Goal: Communication & Community: Connect with others

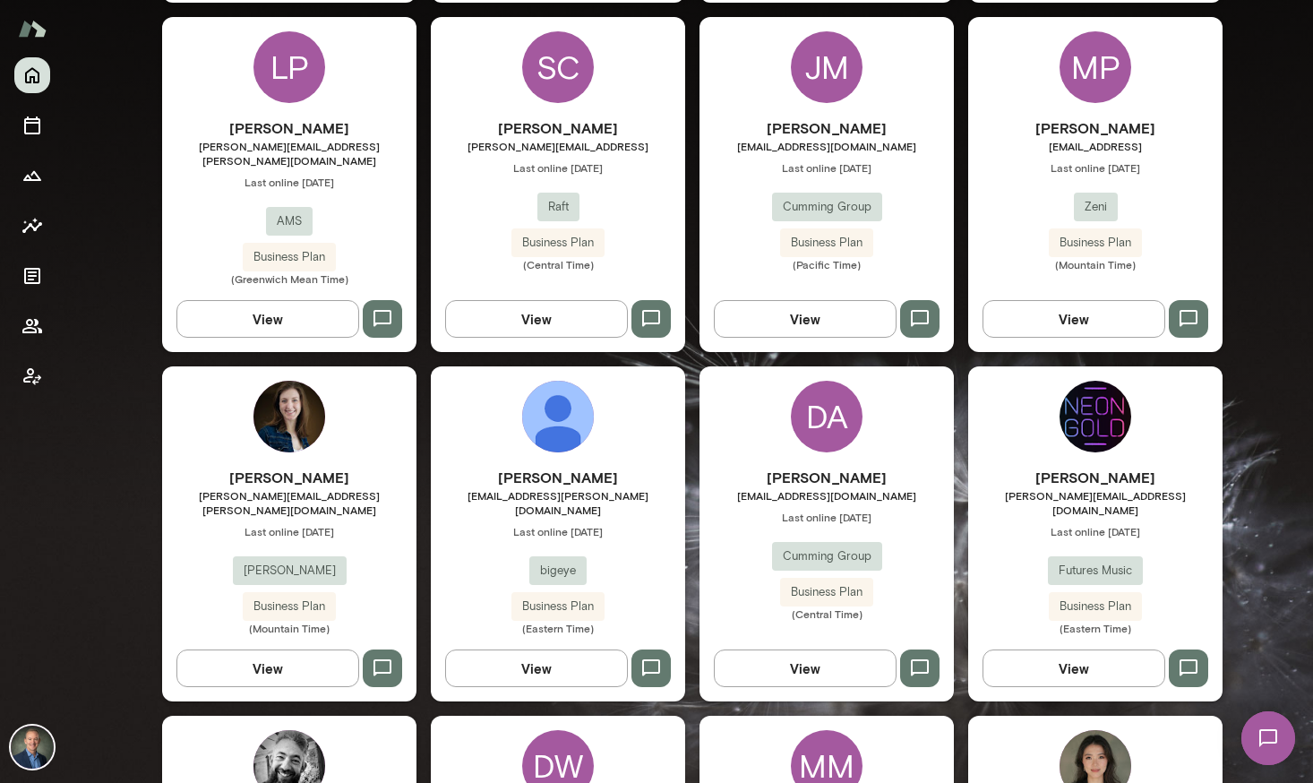
scroll to position [1191, 0]
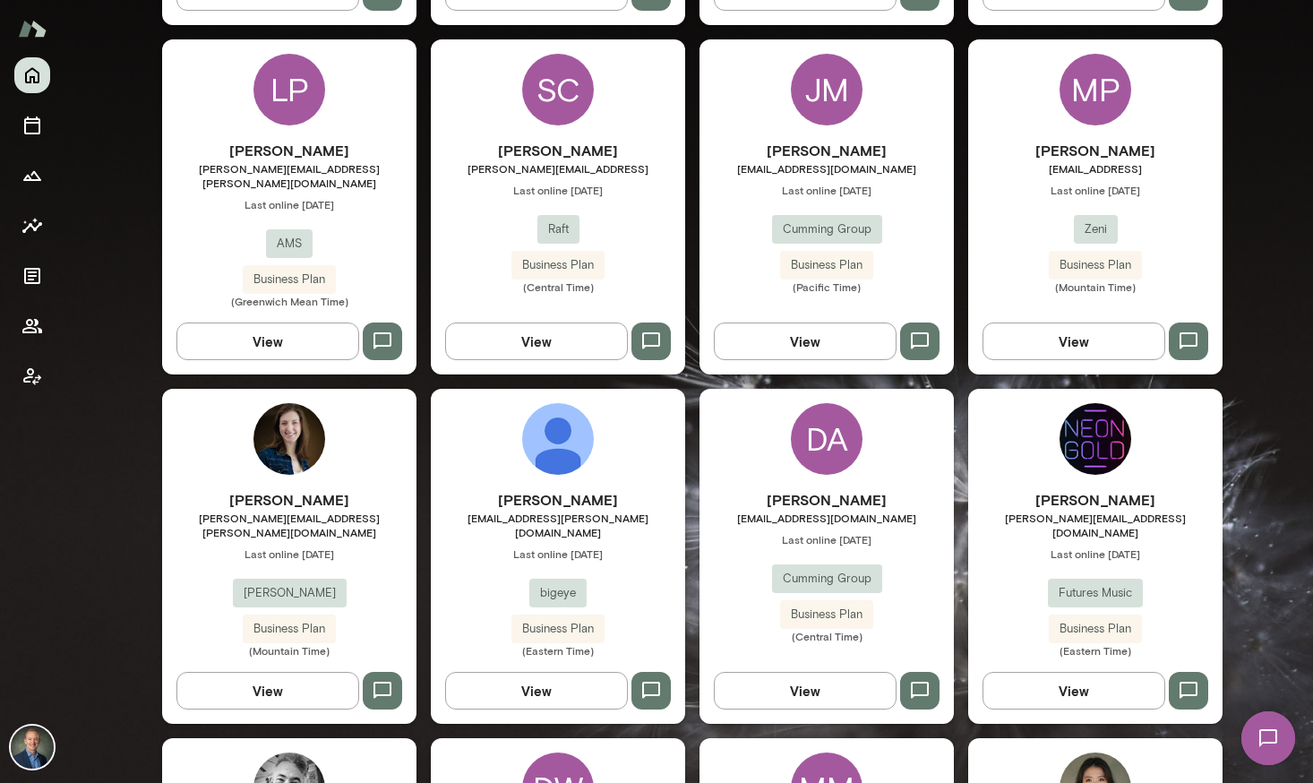
click at [1015, 563] on div "Derek Davies derek@neongoldrecords.com Last online August 12 Futures Music Busi…" at bounding box center [1095, 573] width 254 height 168
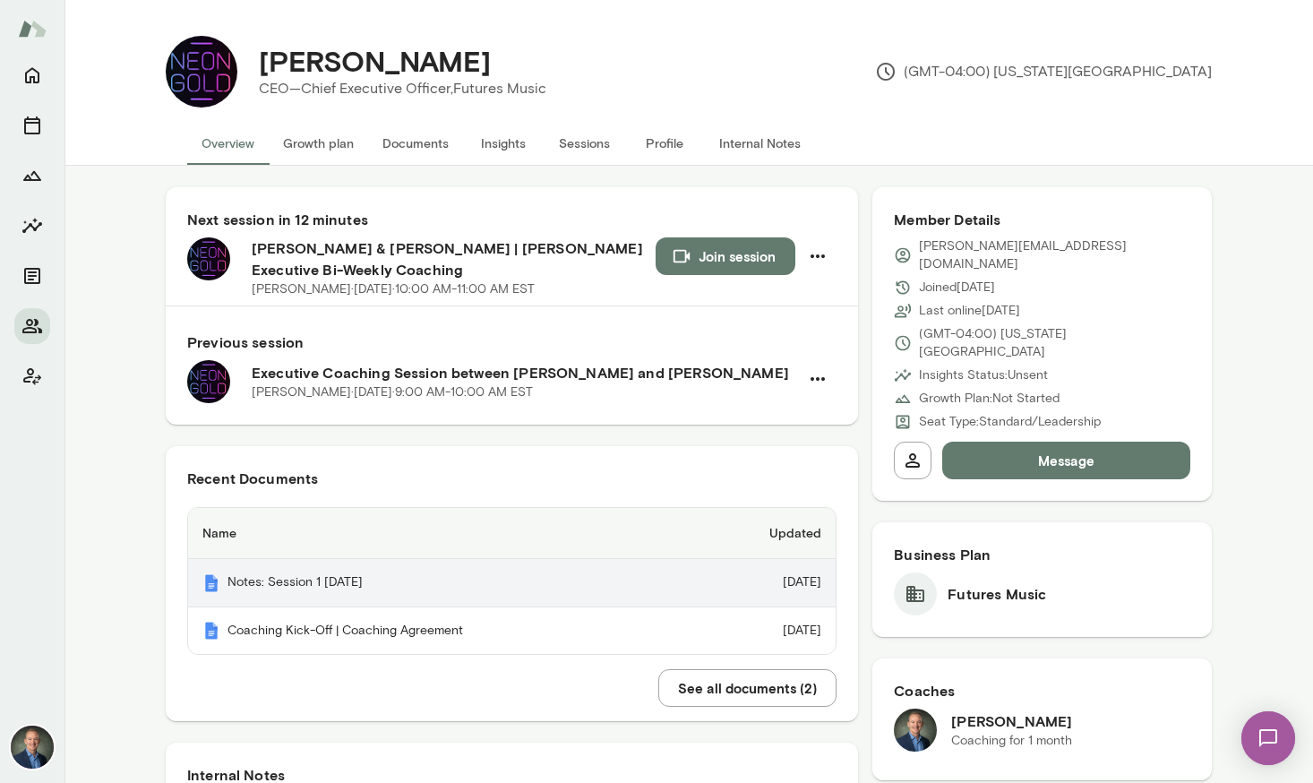
click at [269, 578] on th "Notes: Session 1 August 12, 2025" at bounding box center [441, 583] width 507 height 48
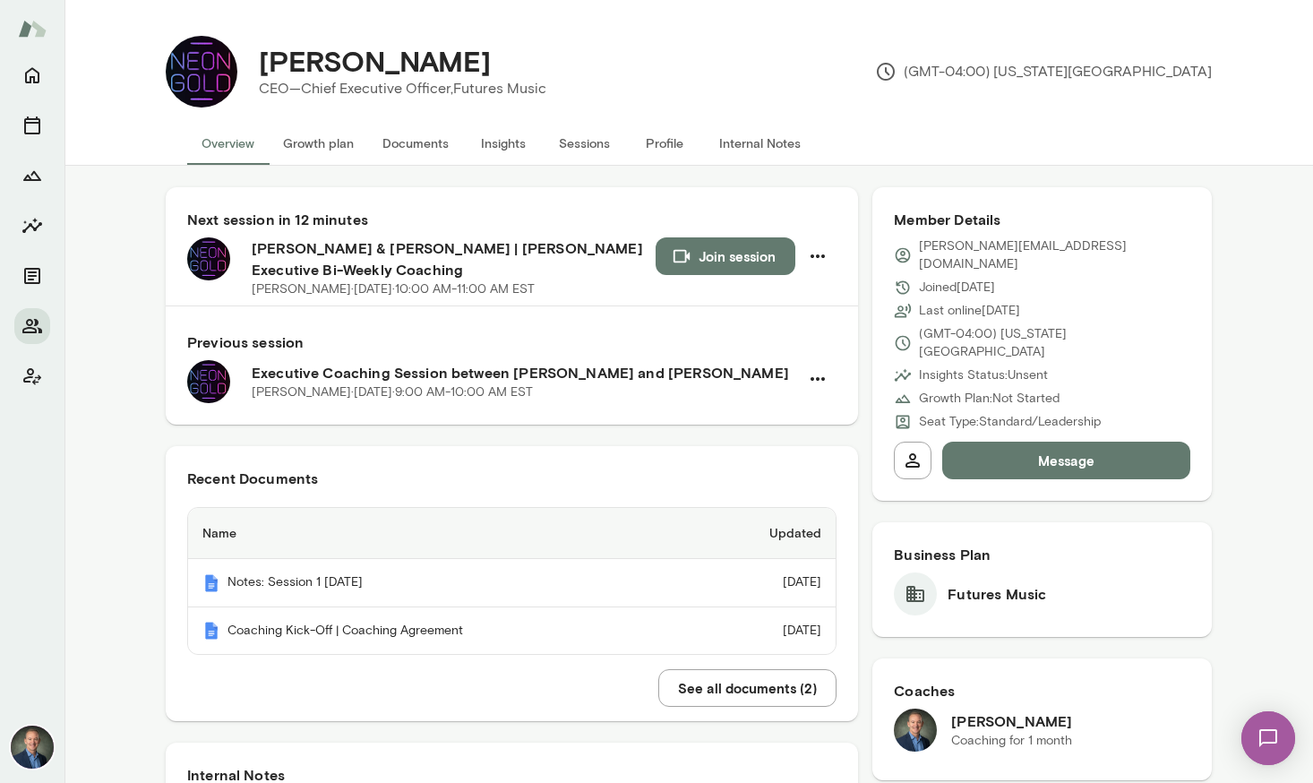
click at [508, 143] on button "Insights" at bounding box center [503, 143] width 81 height 43
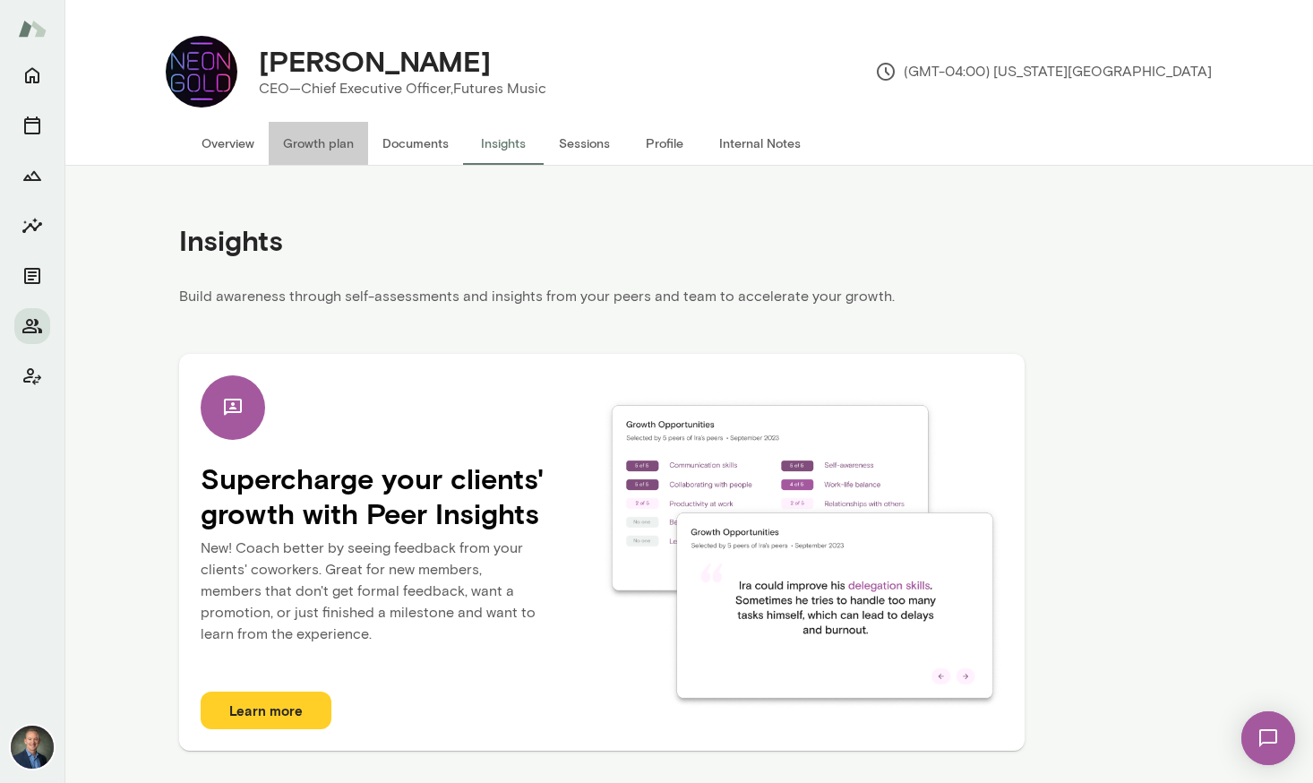
click at [328, 146] on button "Growth plan" at bounding box center [318, 143] width 99 height 43
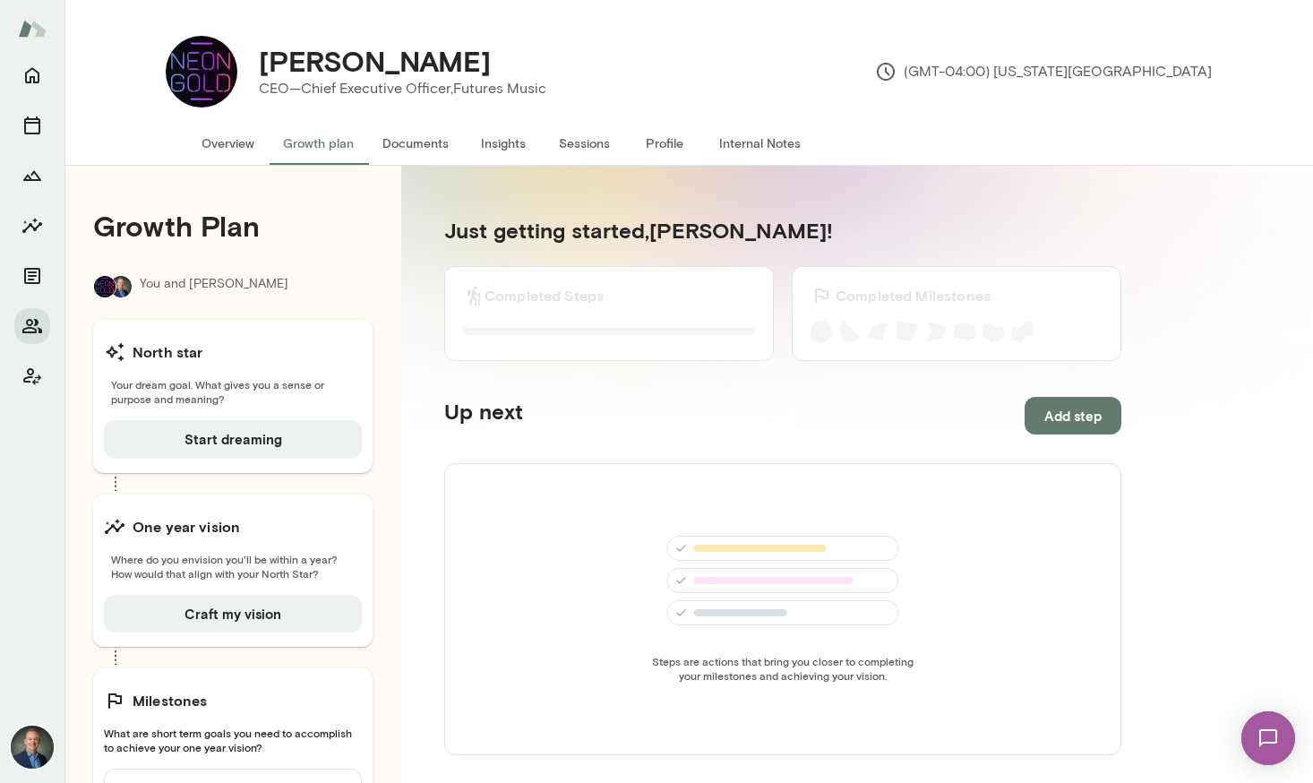
click at [438, 142] on button "Documents" at bounding box center [415, 143] width 95 height 43
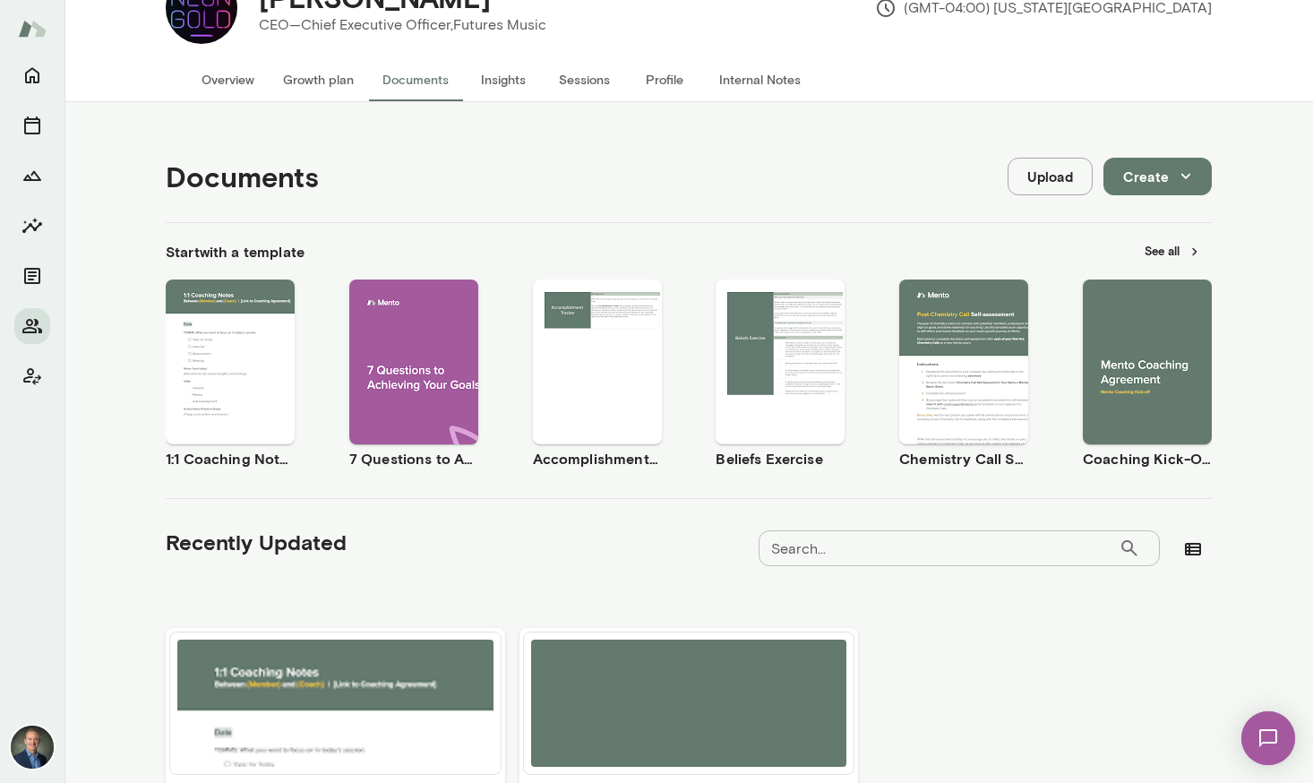
scroll to position [240, 0]
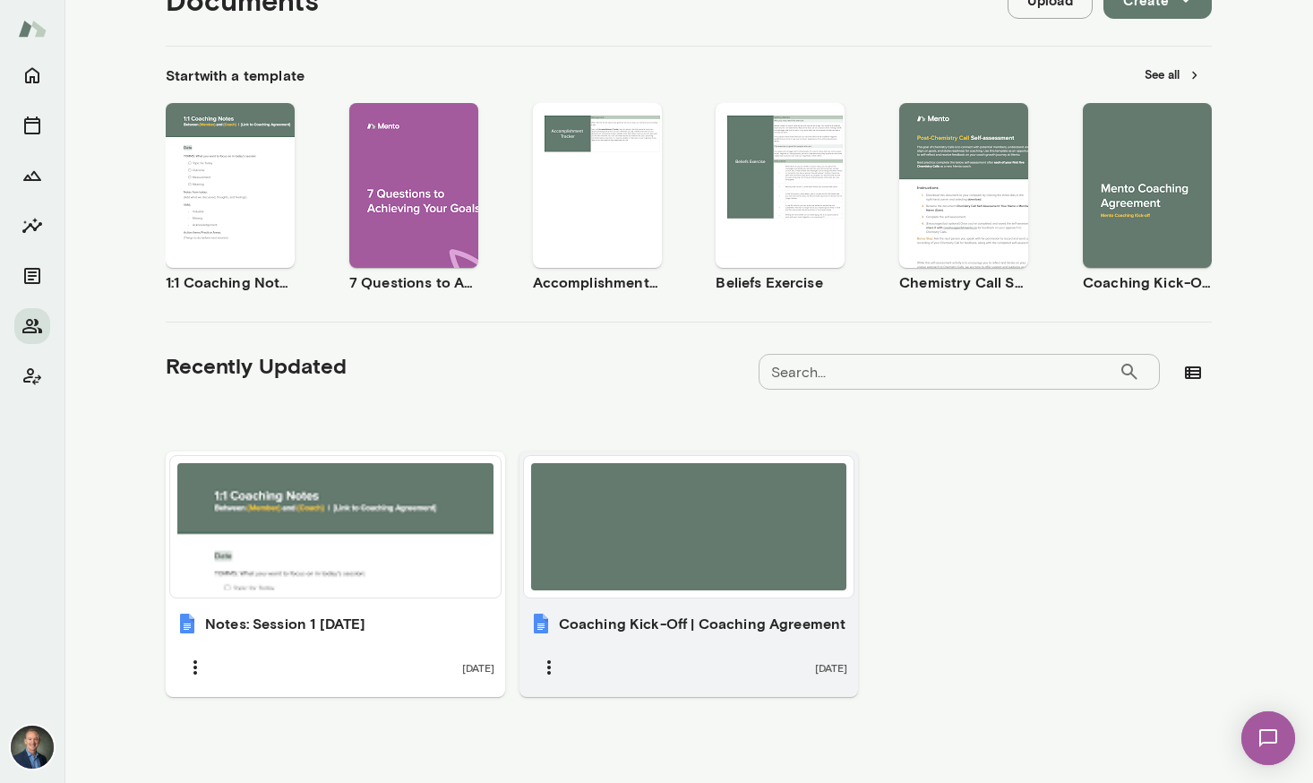
click at [661, 623] on h6 "Coaching Kick-Off | Coaching Agreement" at bounding box center [703, 623] width 288 height 21
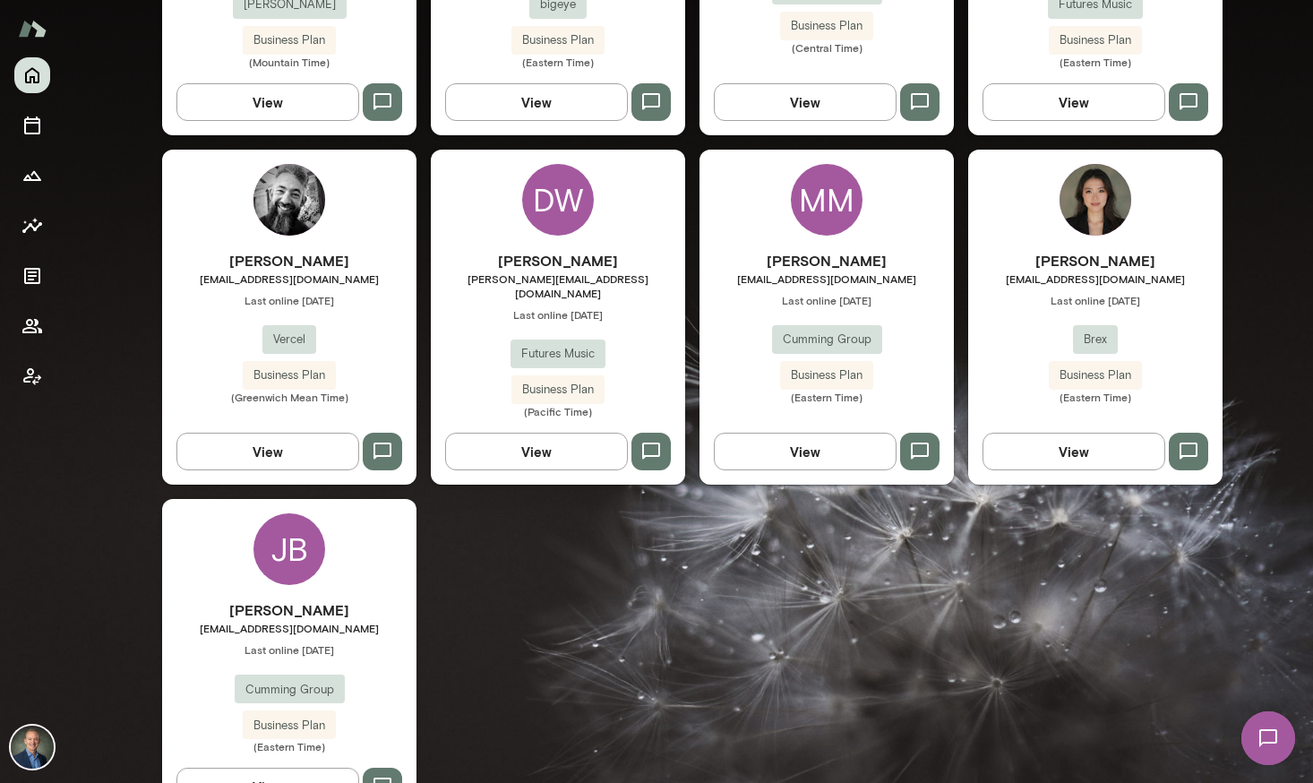
scroll to position [1781, 0]
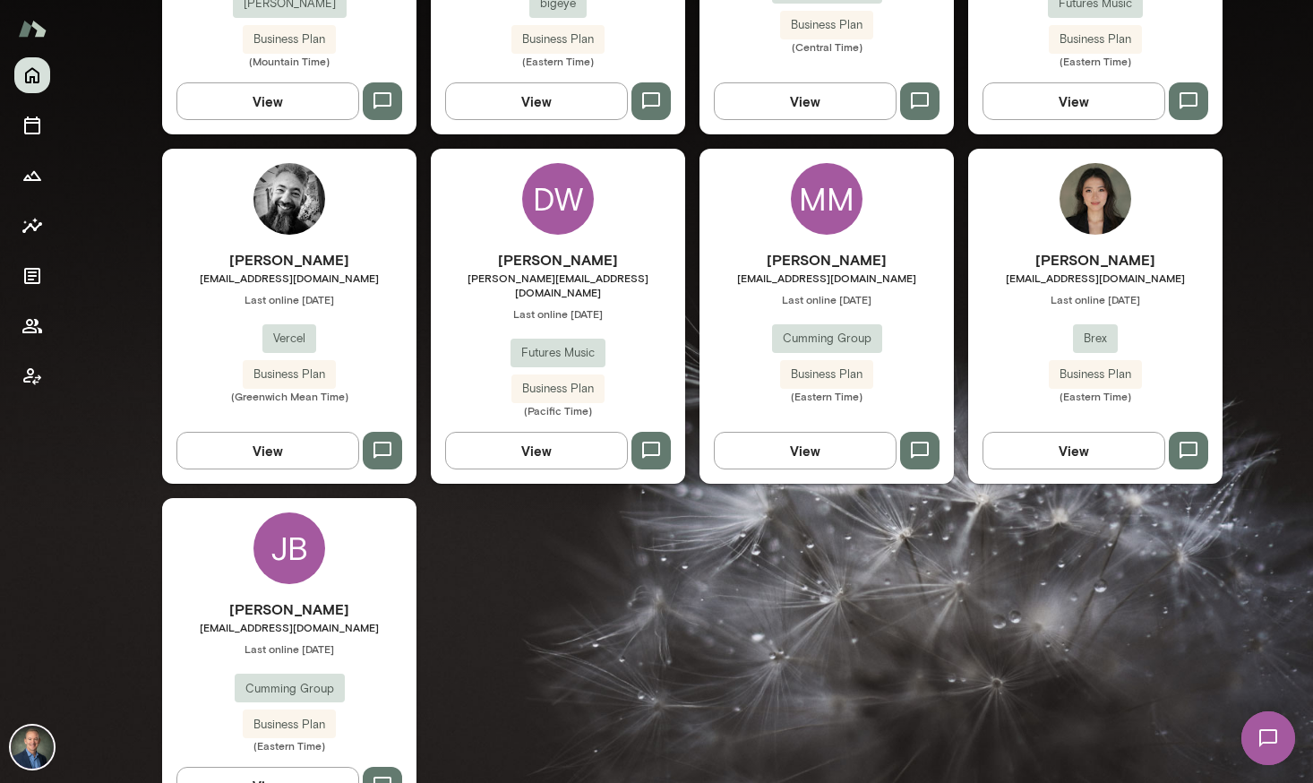
click at [652, 303] on div "[PERSON_NAME] [PERSON_NAME][EMAIL_ADDRESS][DOMAIN_NAME] Last online [DATE] Futu…" at bounding box center [558, 333] width 254 height 168
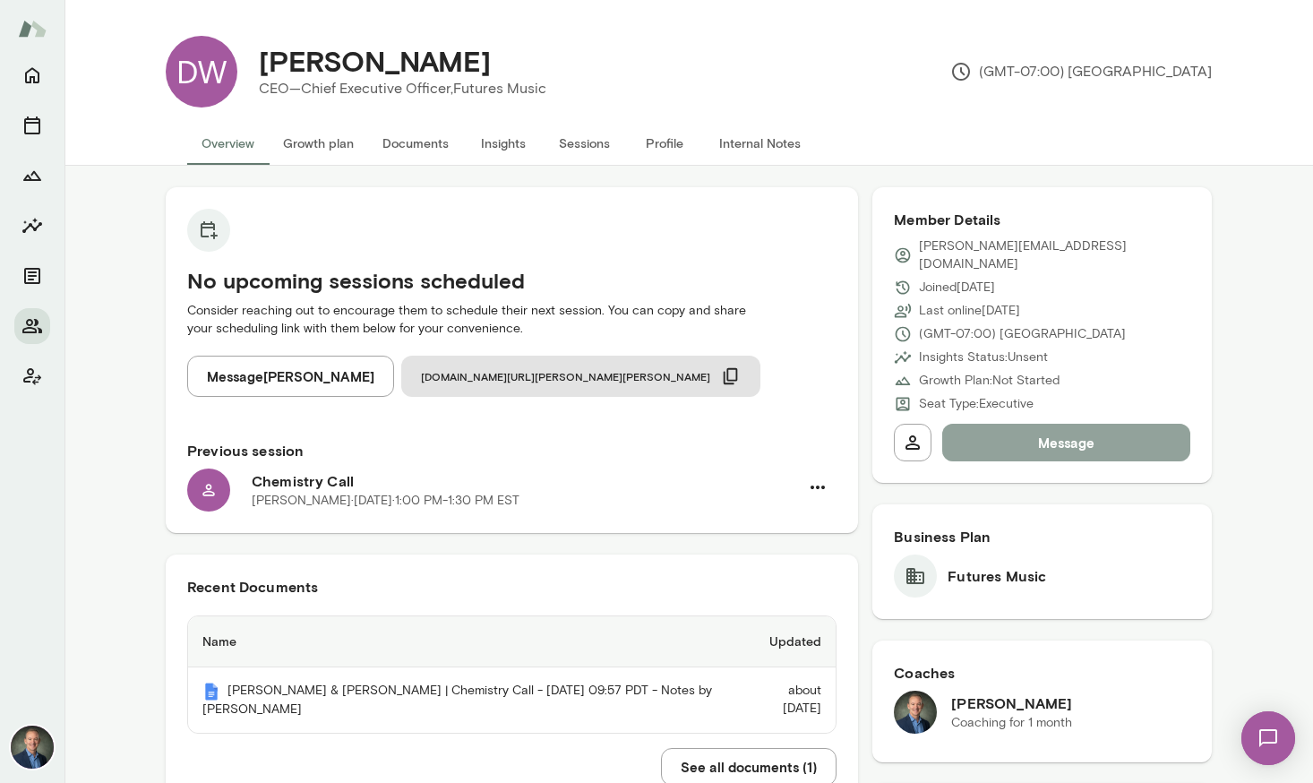
click at [1089, 433] on button "Message" at bounding box center [1066, 443] width 248 height 38
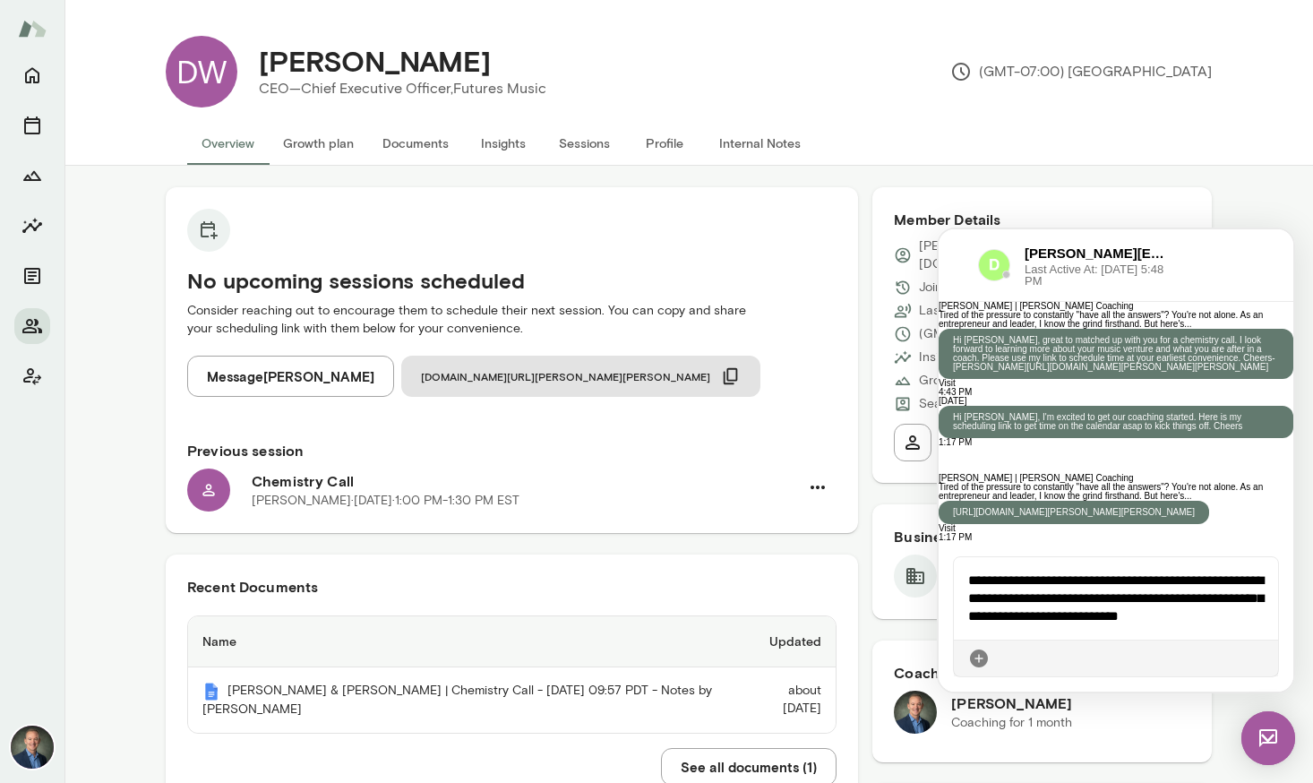
scroll to position [821, 0]
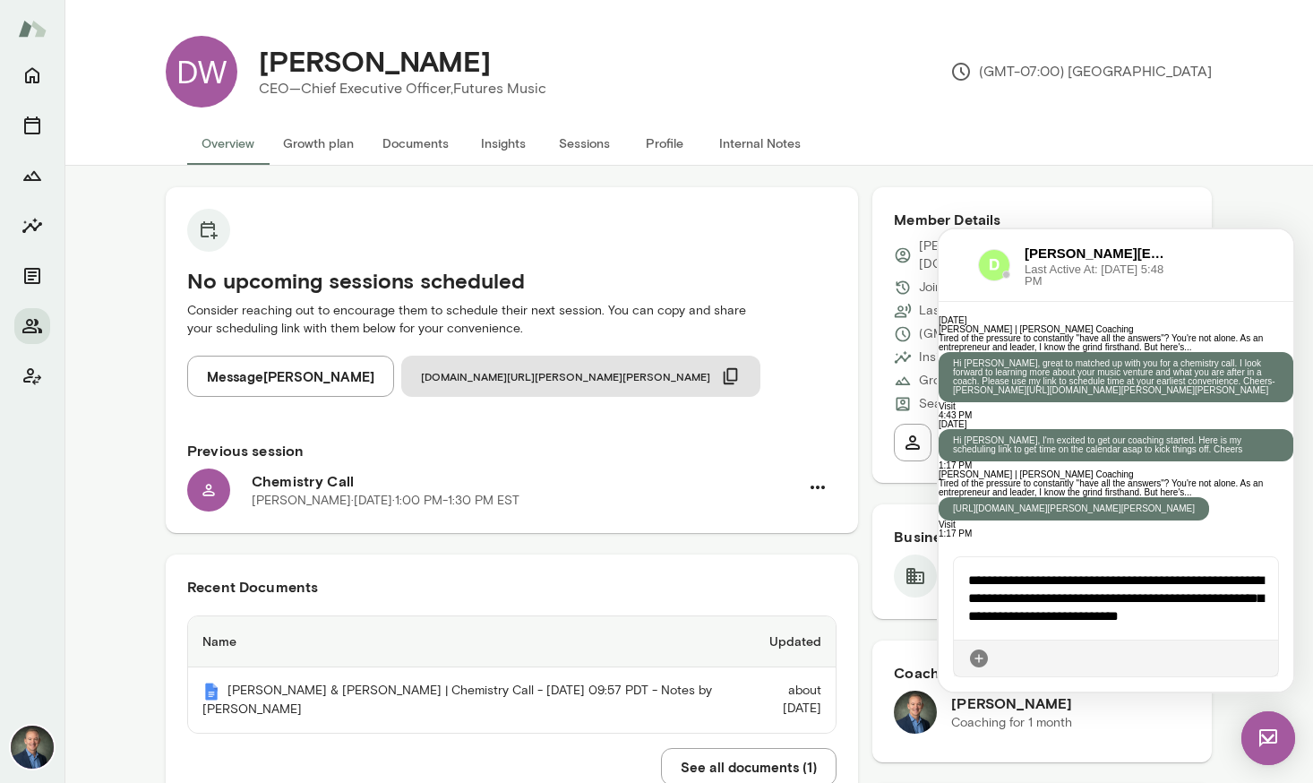
click at [1264, 658] on icon at bounding box center [1264, 658] width 0 height 0
